Goal: Navigation & Orientation: Go to known website

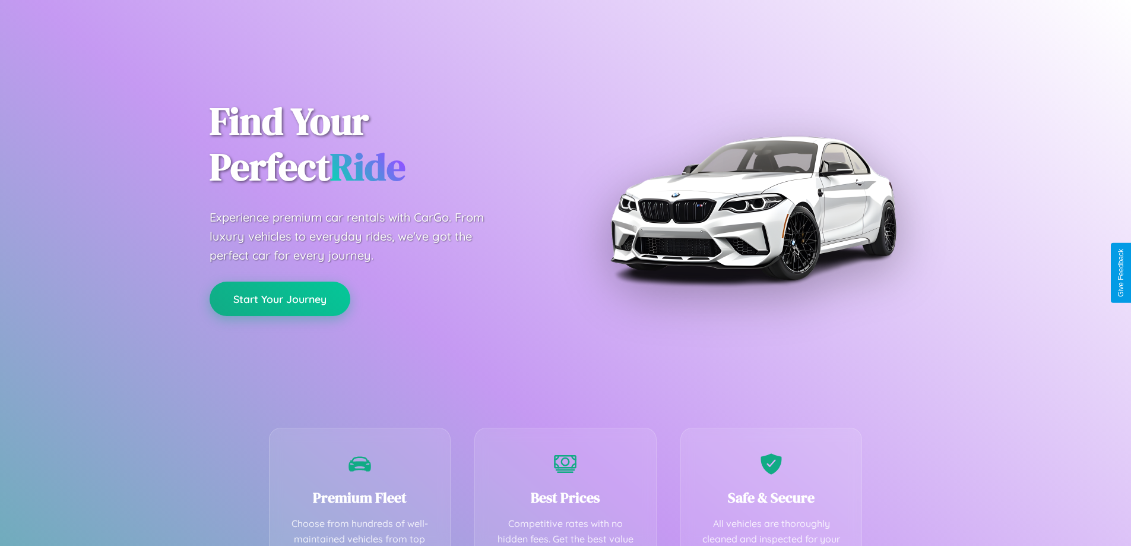
click at [280, 299] on button "Start Your Journey" at bounding box center [280, 298] width 141 height 34
click at [280, 298] on button "Start Your Journey" at bounding box center [280, 298] width 141 height 34
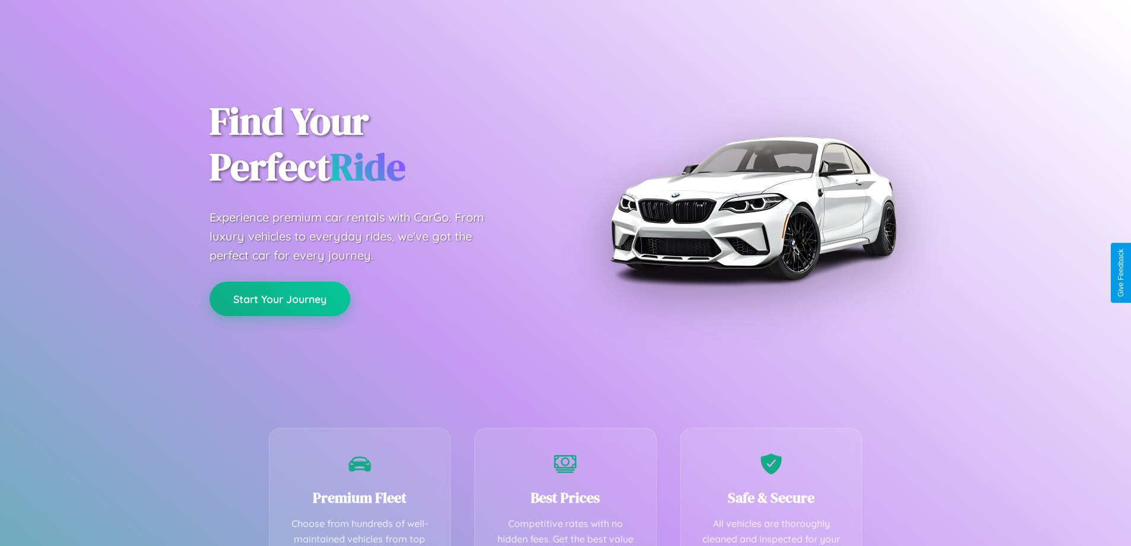
click at [280, 298] on button "Start Your Journey" at bounding box center [280, 298] width 141 height 34
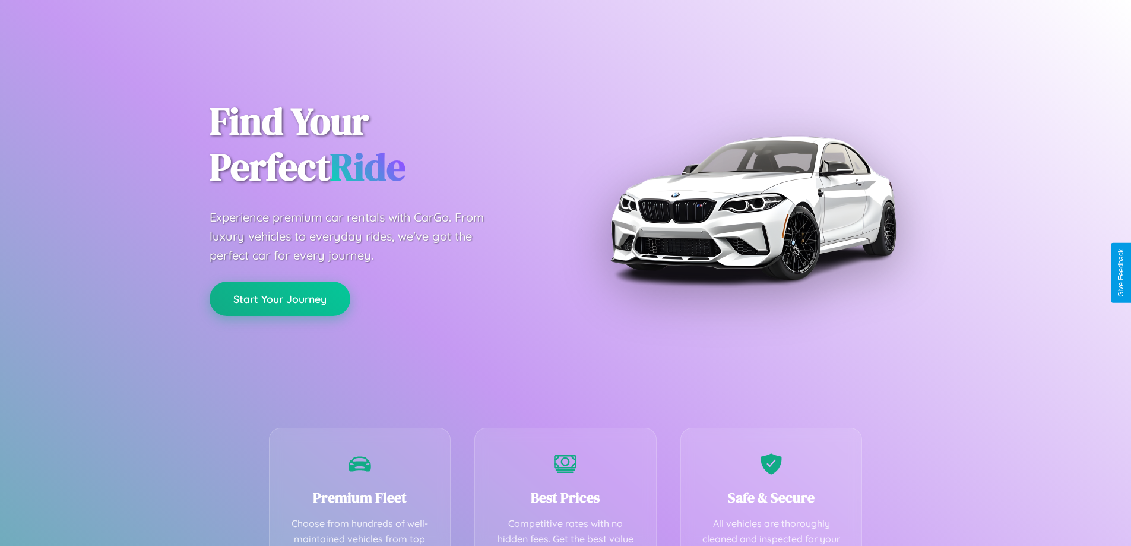
click at [280, 298] on button "Start Your Journey" at bounding box center [280, 298] width 141 height 34
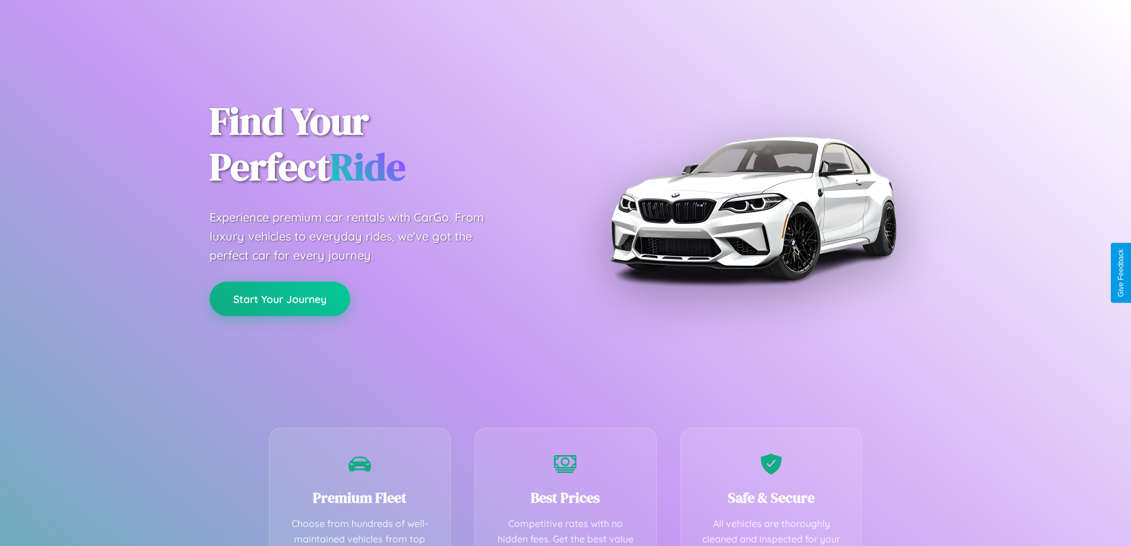
click at [280, 298] on button "Start Your Journey" at bounding box center [280, 298] width 141 height 34
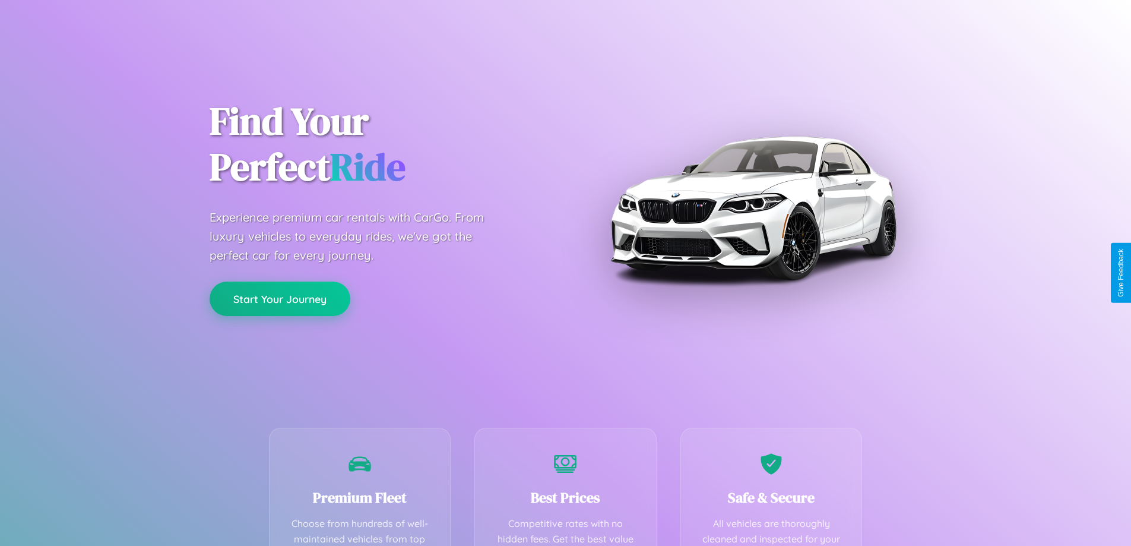
click at [280, 298] on button "Start Your Journey" at bounding box center [280, 298] width 141 height 34
